Goal: Information Seeking & Learning: Learn about a topic

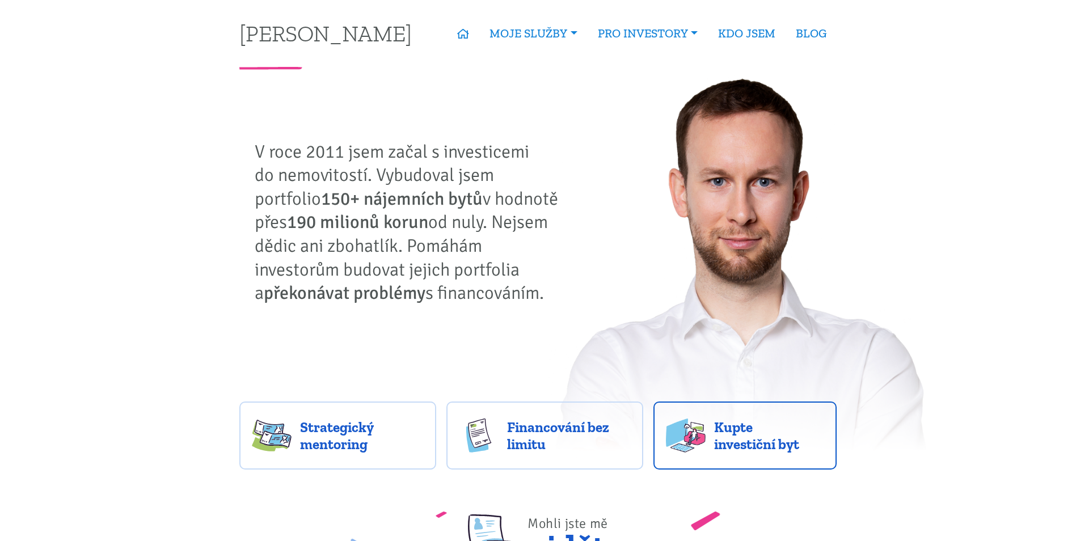
click at [726, 449] on span "Kupte investiční byt" at bounding box center [769, 435] width 110 height 34
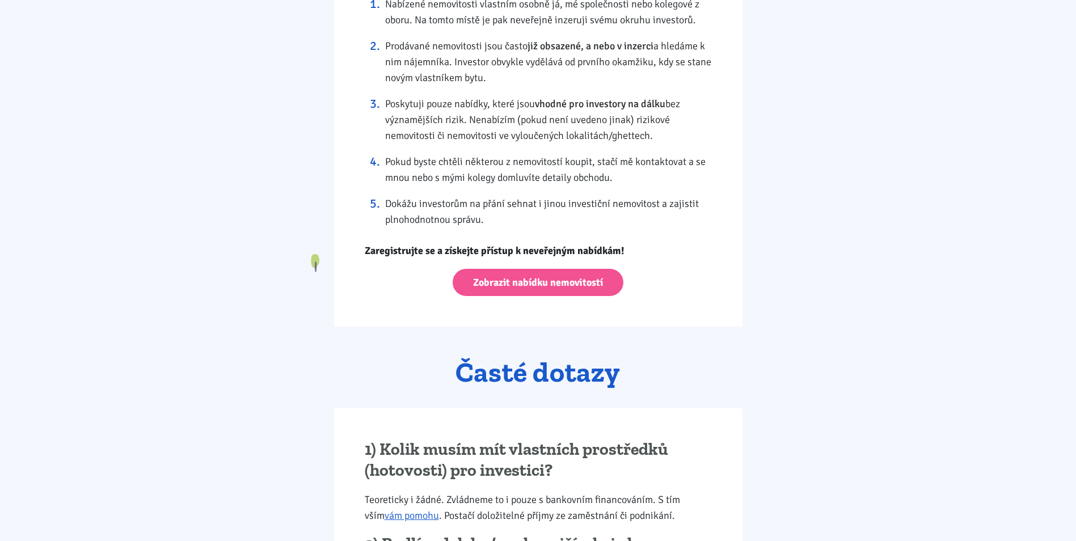
scroll to position [1077, 0]
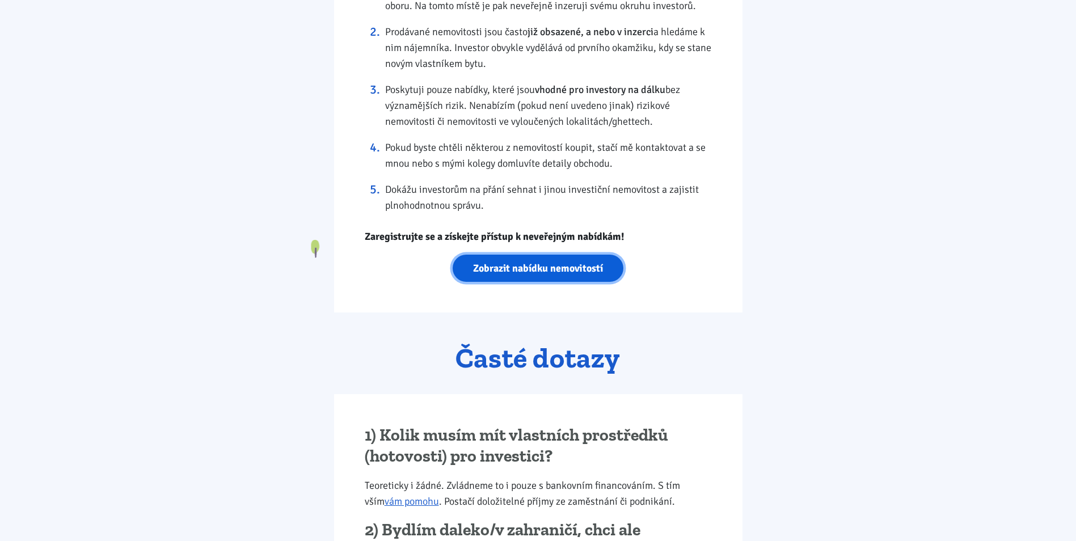
click at [562, 268] on link "Zobrazit nabídku nemovitostí" at bounding box center [537, 269] width 171 height 28
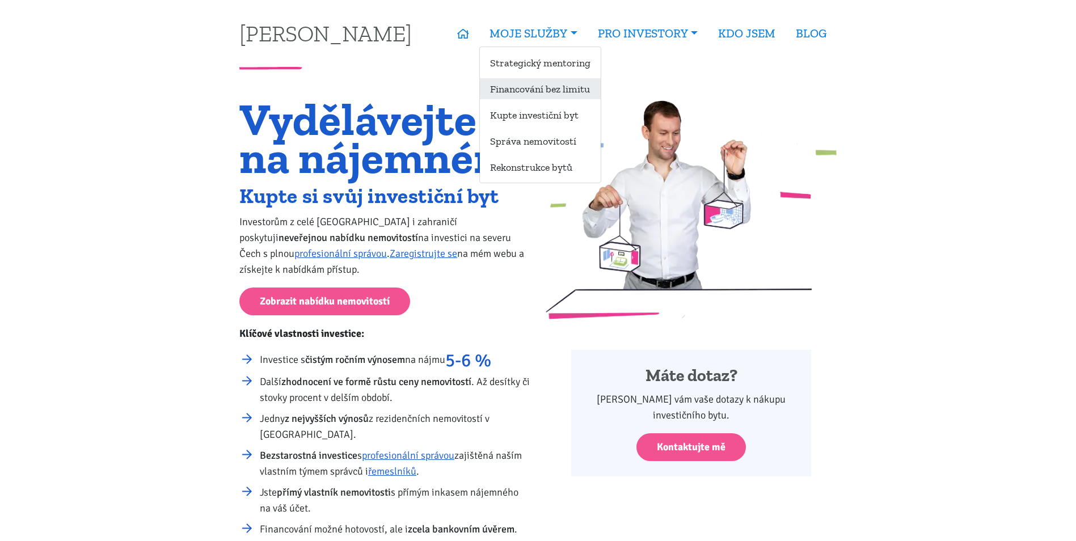
click at [545, 87] on link "Financování bez limitu" at bounding box center [540, 88] width 121 height 21
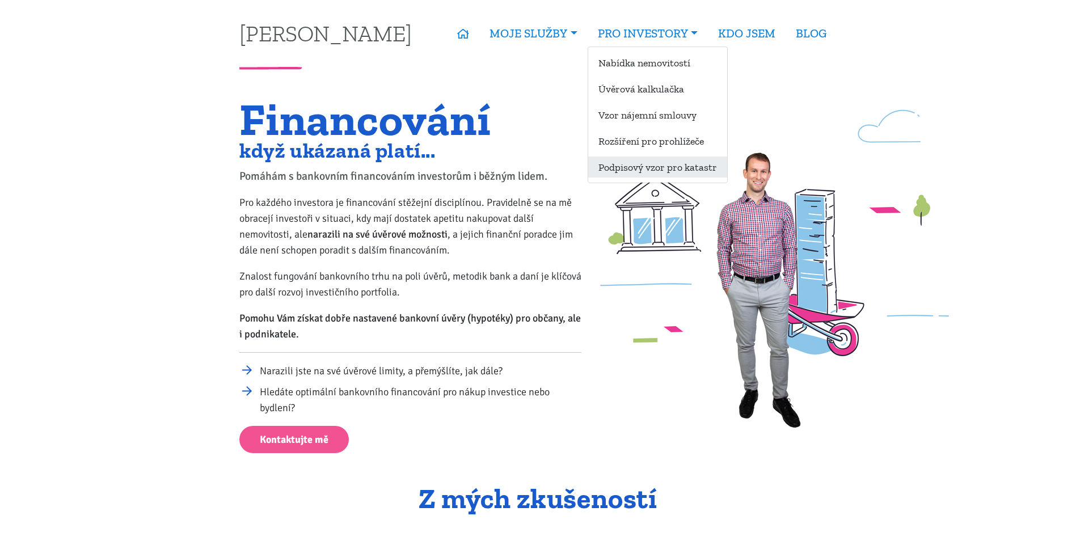
click at [651, 170] on link "Podpisový vzor pro katastr" at bounding box center [657, 166] width 139 height 21
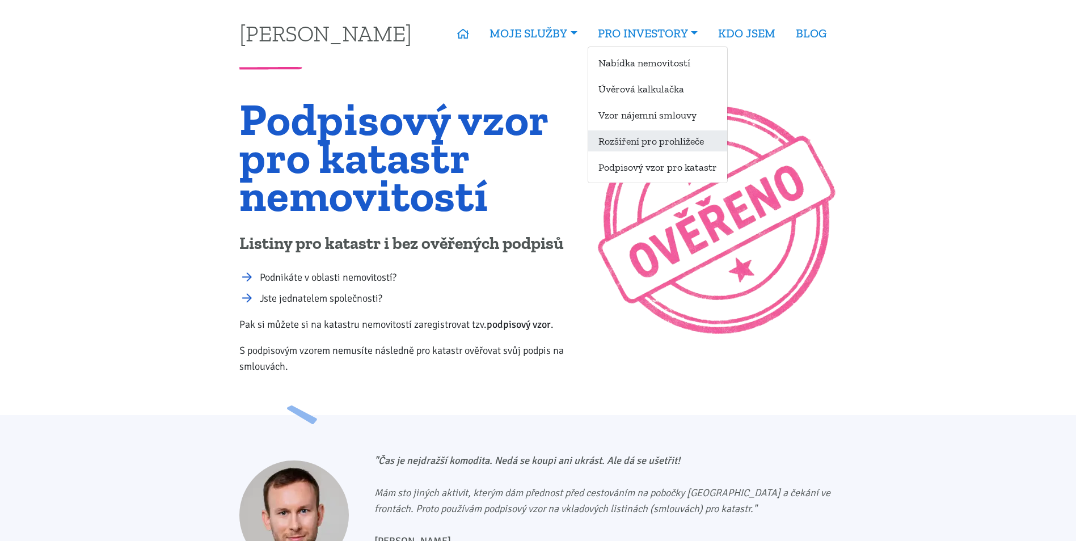
click at [639, 147] on link "Rozšíření pro prohlížeče" at bounding box center [657, 140] width 139 height 21
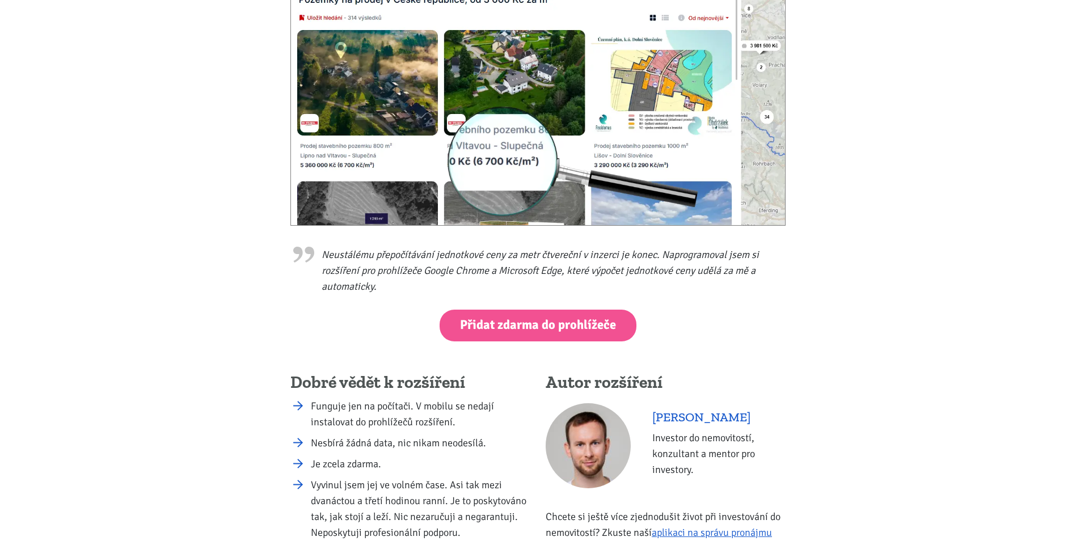
scroll to position [283, 0]
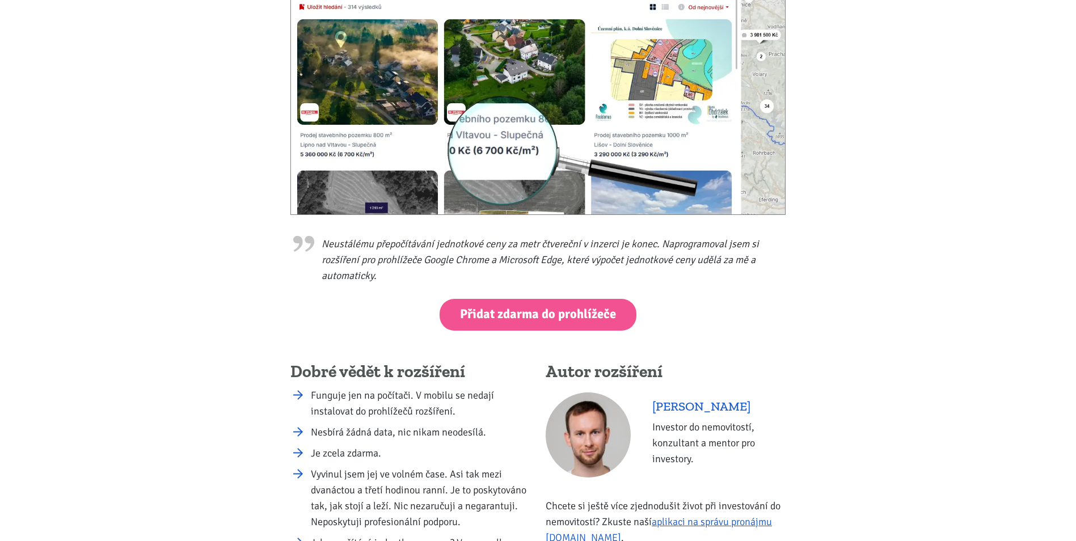
click at [485, 298] on div "Neustálému přepočítávání jednotkové ceny za metr čtvereční v inzerci je konec. …" at bounding box center [538, 259] width 510 height 700
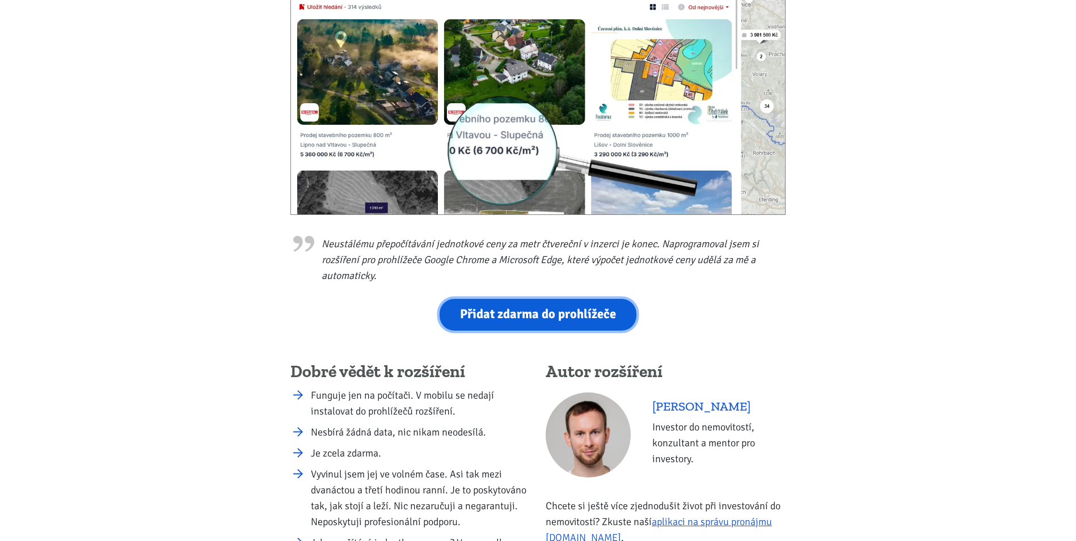
click at [485, 308] on link "Přidat zdarma do prohlížeče" at bounding box center [537, 314] width 197 height 31
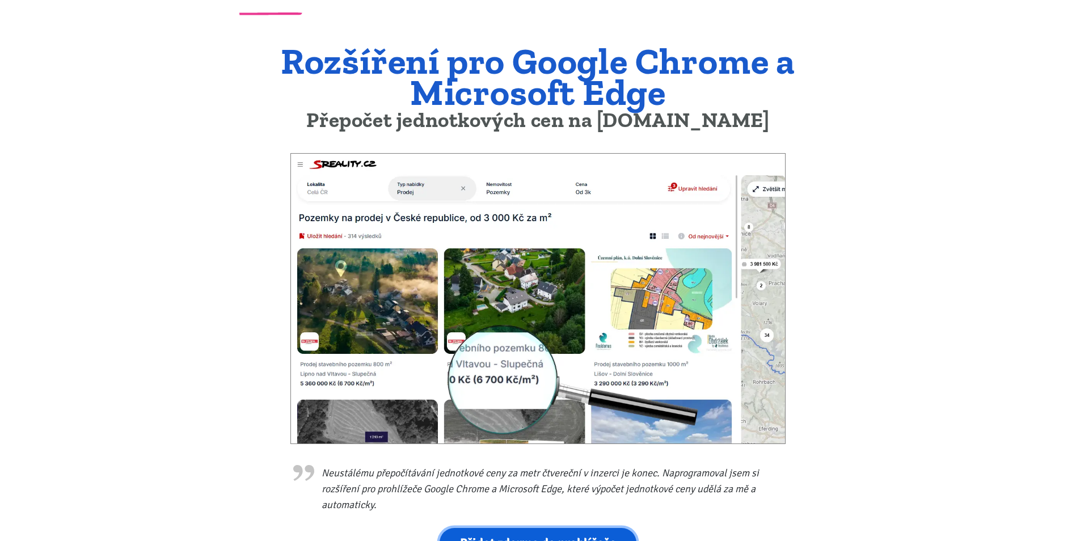
scroll to position [0, 0]
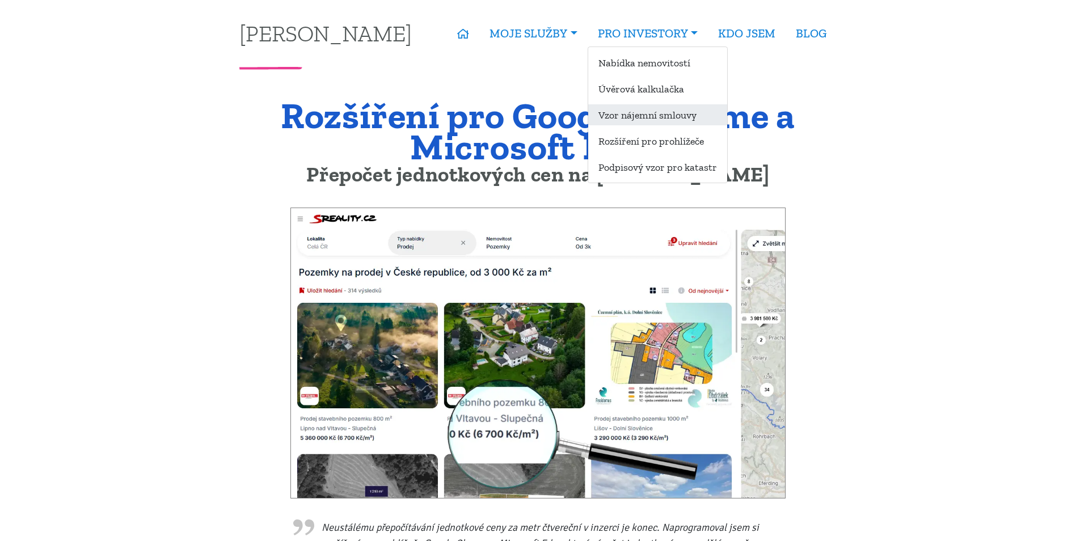
click at [637, 113] on link "Vzor nájemní smlouvy" at bounding box center [657, 114] width 139 height 21
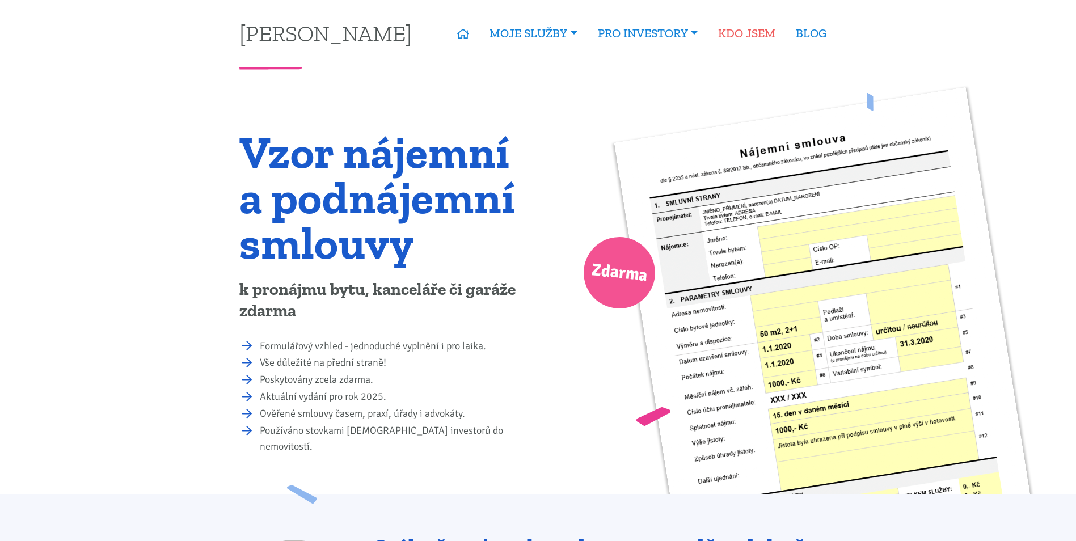
click at [723, 36] on link "KDO JSEM" at bounding box center [747, 33] width 78 height 26
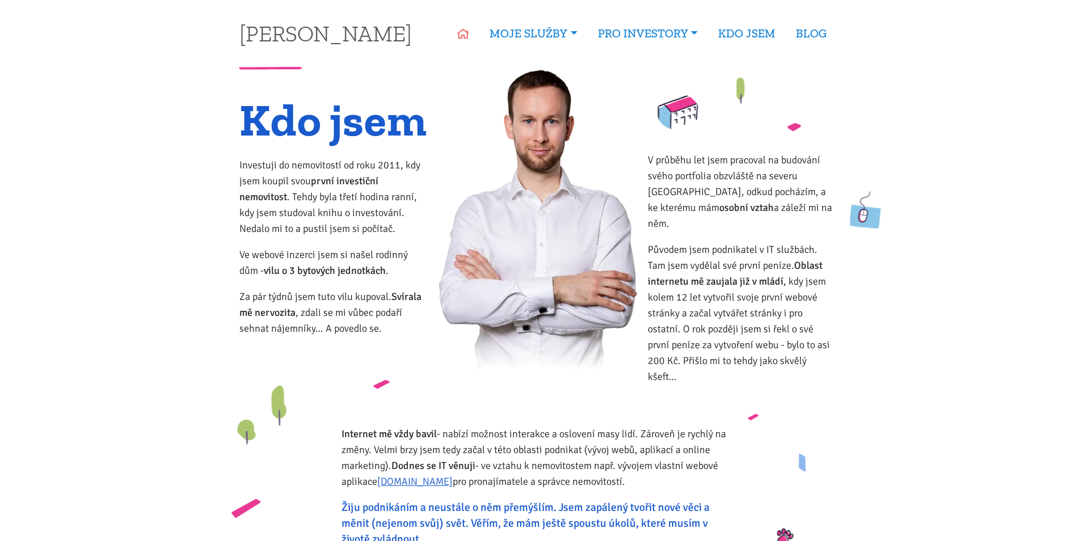
click at [457, 35] on icon at bounding box center [463, 34] width 12 height 10
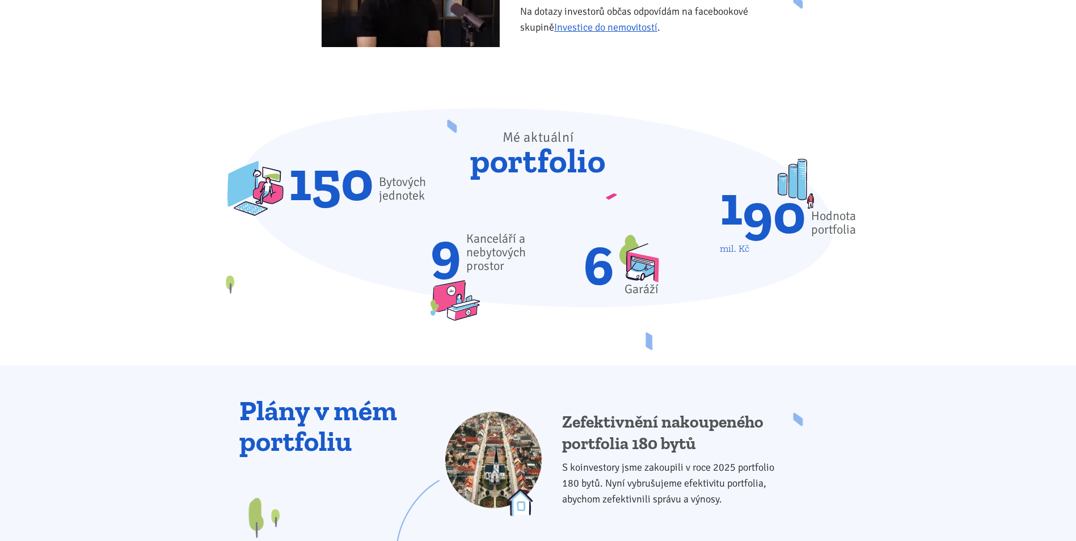
scroll to position [680, 0]
